Goal: Information Seeking & Learning: Learn about a topic

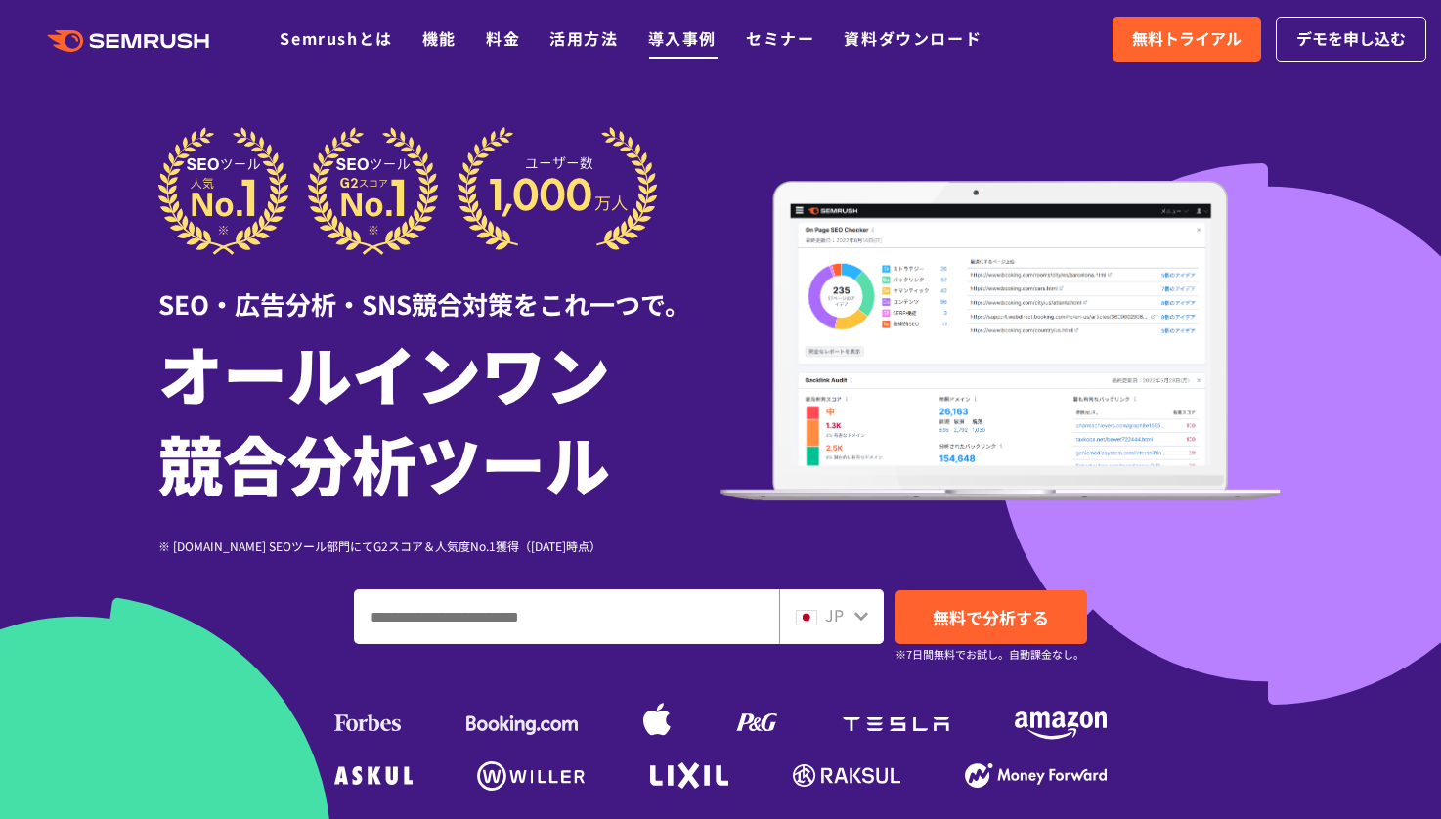
click at [705, 39] on link "導入事例" at bounding box center [682, 37] width 68 height 23
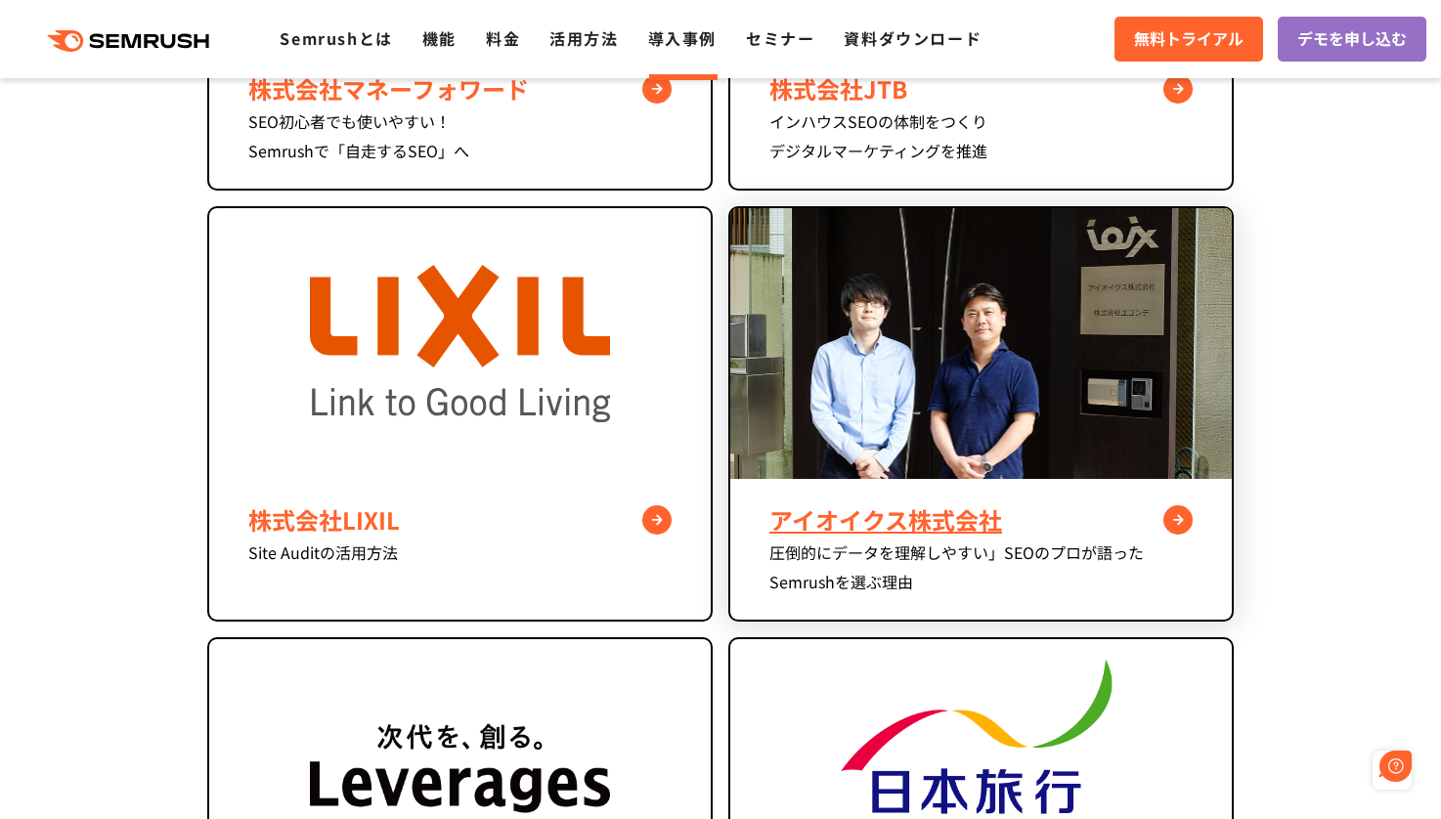
scroll to position [1775, 0]
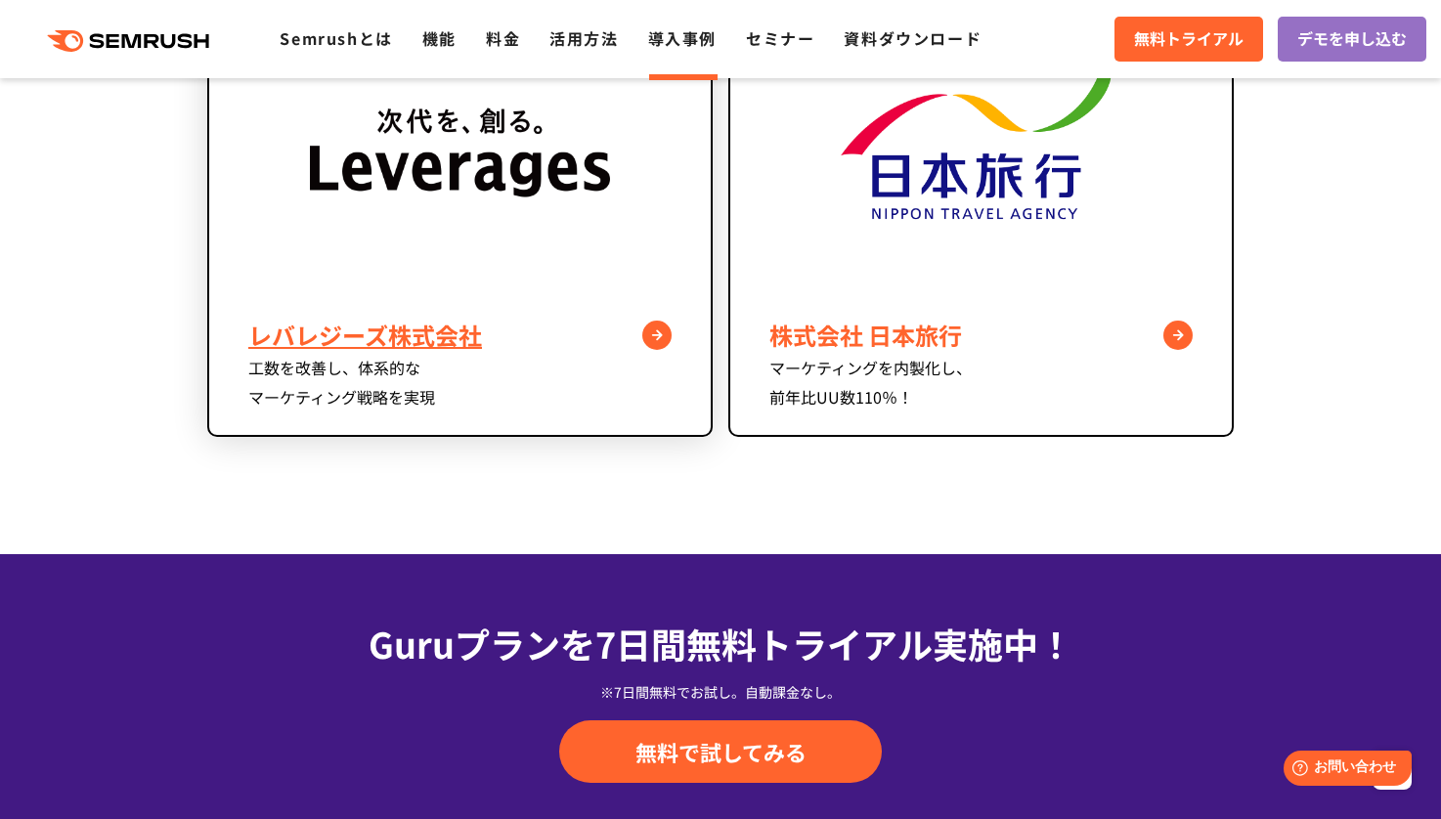
click at [521, 336] on div "レバレジーズ株式会社" at bounding box center [459, 335] width 423 height 35
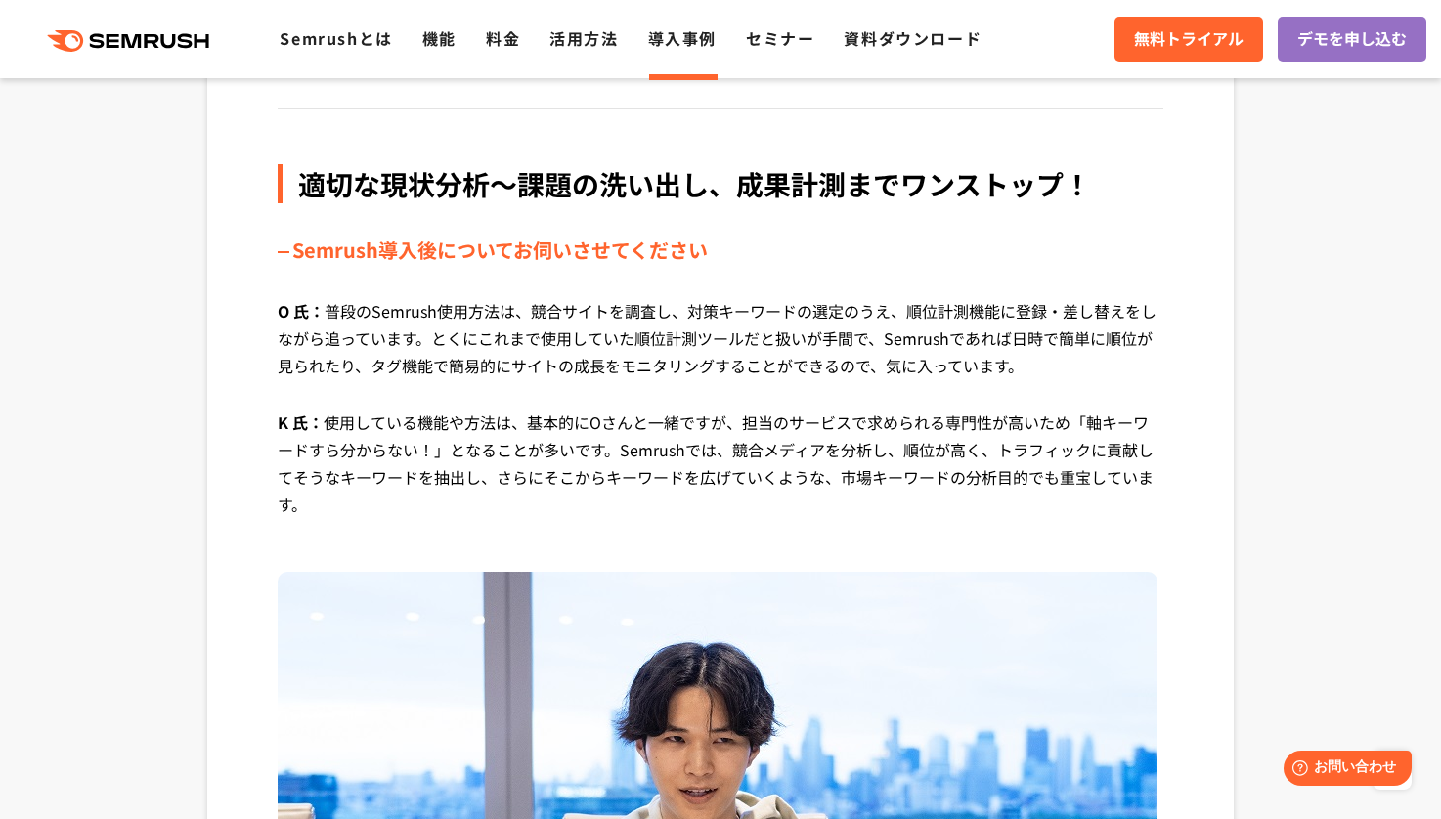
scroll to position [2191, 0]
